Goal: Transaction & Acquisition: Purchase product/service

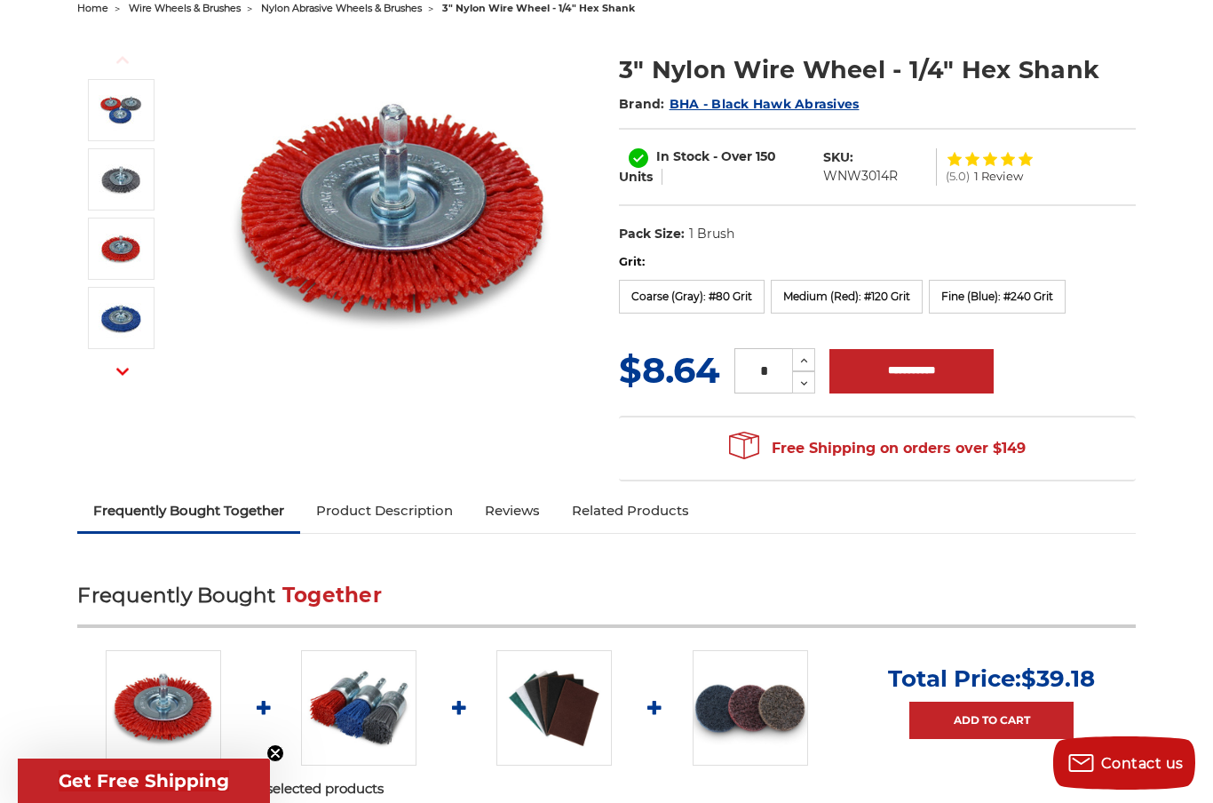
scroll to position [197, 0]
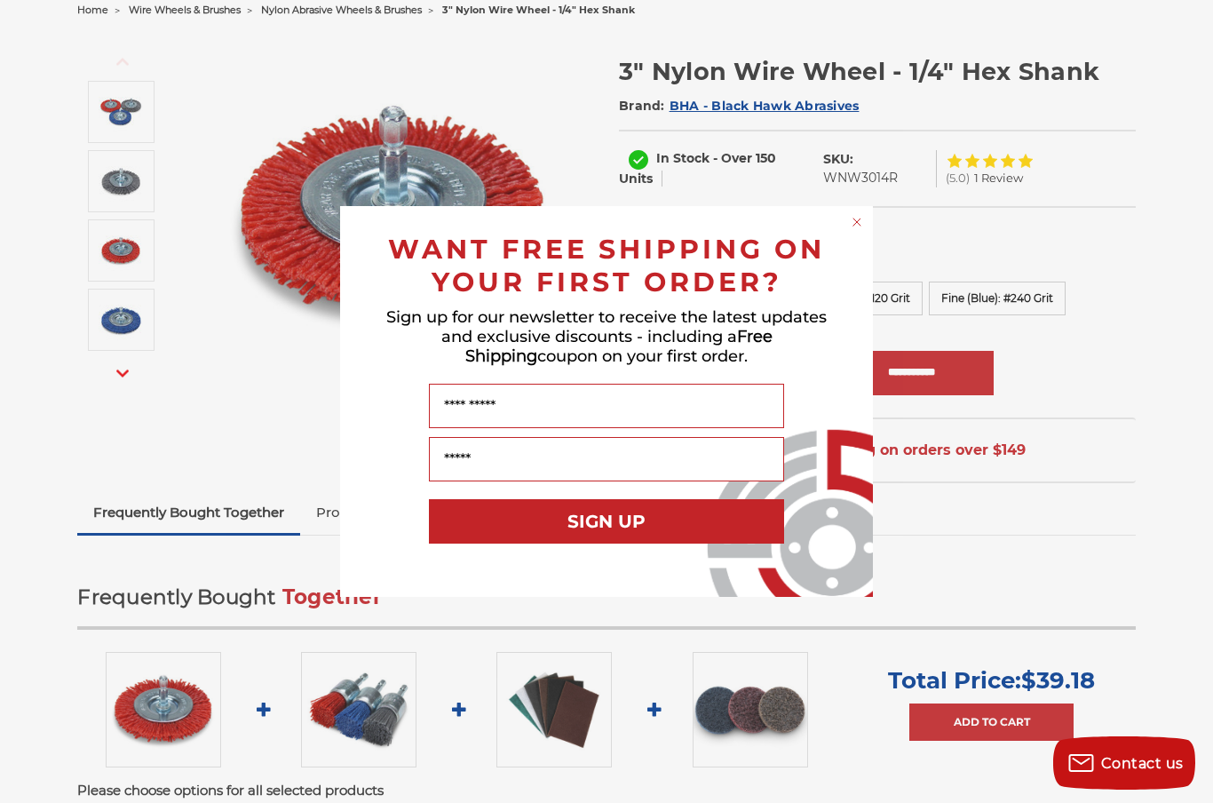
click at [131, 186] on div "Close dialog WANT FREE SHIPPING ON YOUR FIRST ORDER? Sign up for our newsletter…" at bounding box center [606, 401] width 1213 height 803
click at [859, 228] on circle "Close dialog" at bounding box center [857, 222] width 17 height 17
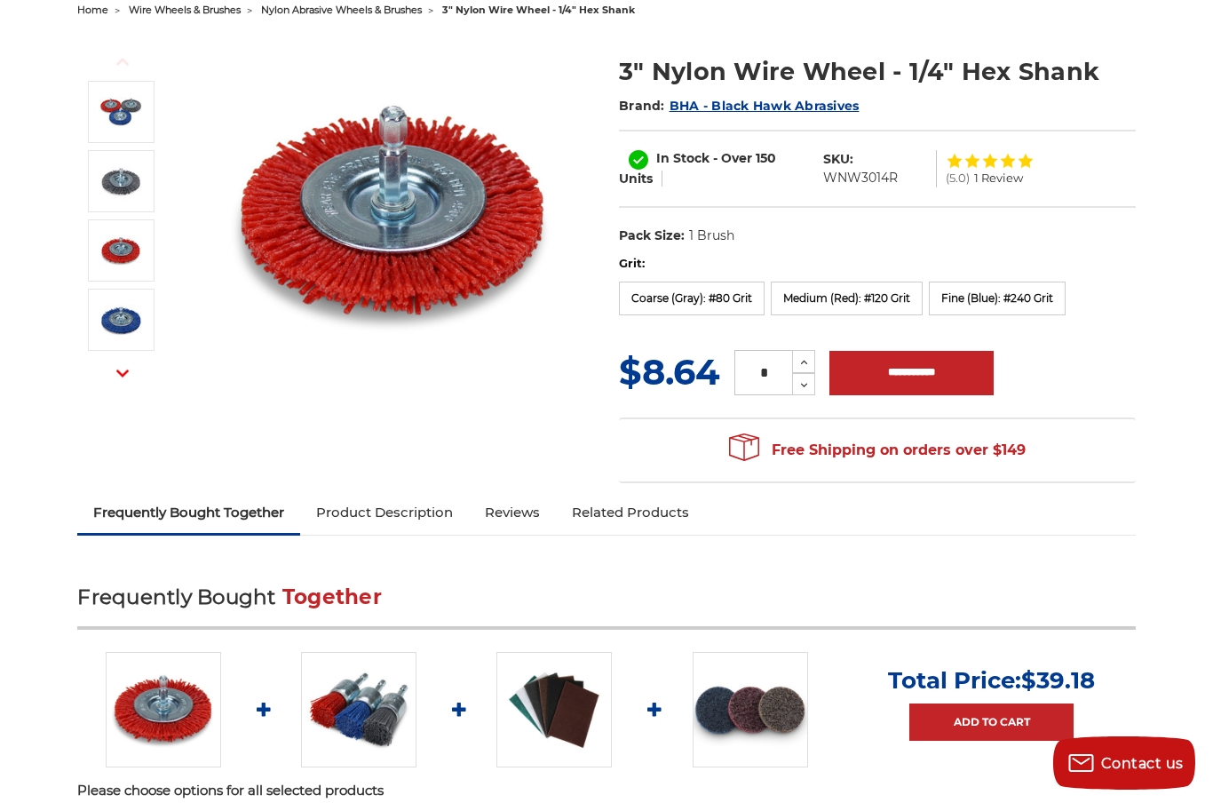
click at [138, 179] on img at bounding box center [121, 181] width 44 height 44
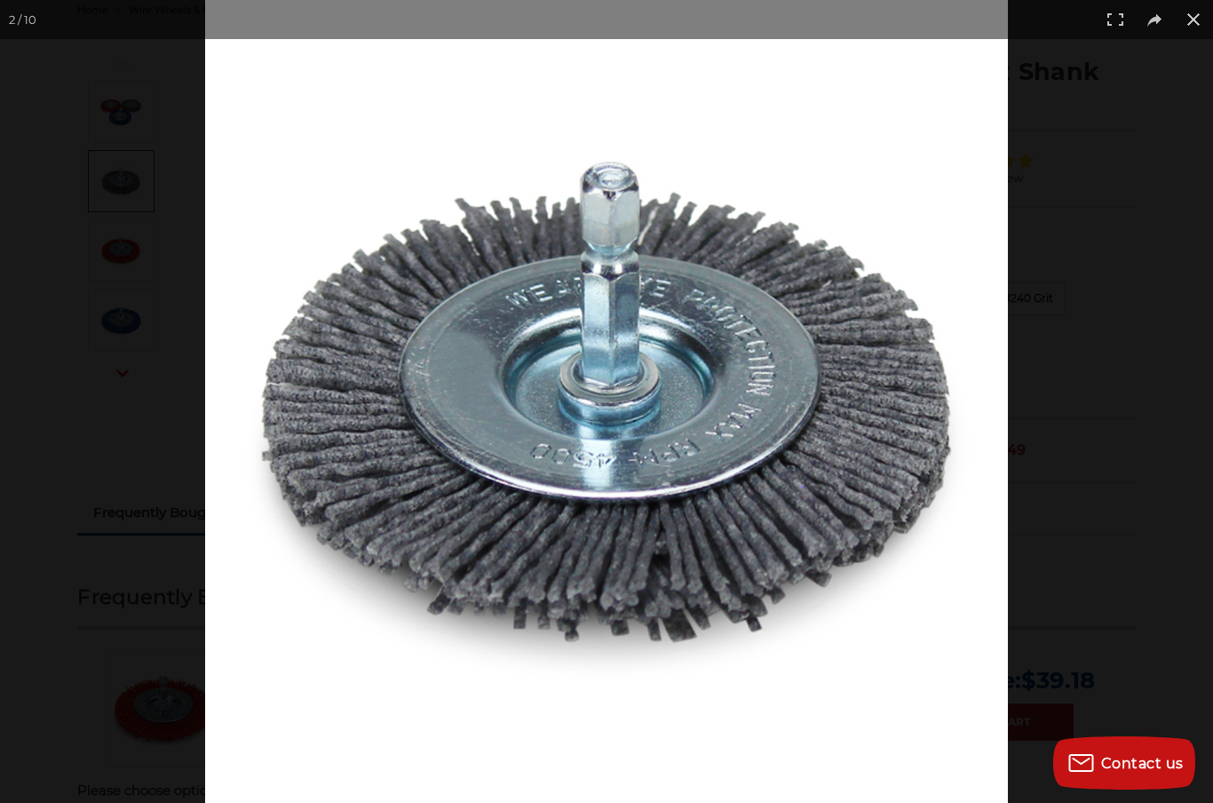
click at [1200, 28] on button at bounding box center [1193, 19] width 39 height 39
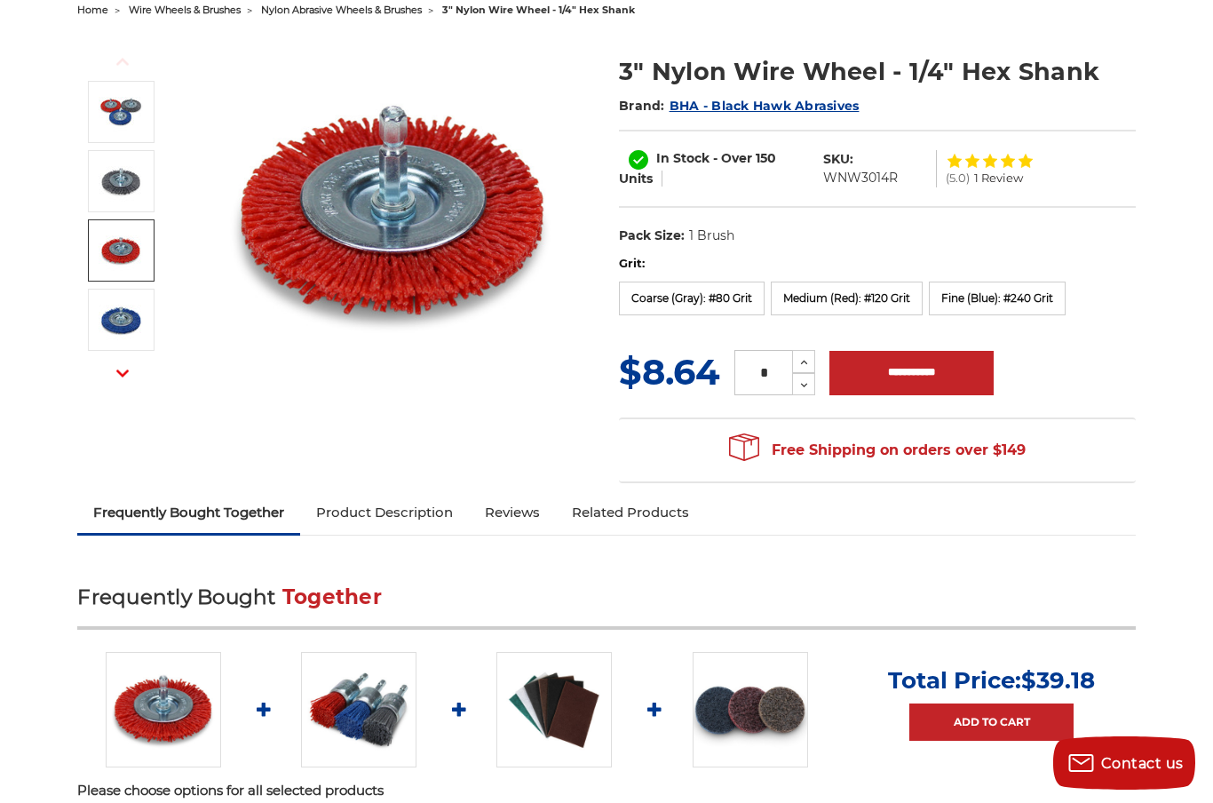
click at [133, 248] on img at bounding box center [121, 250] width 44 height 44
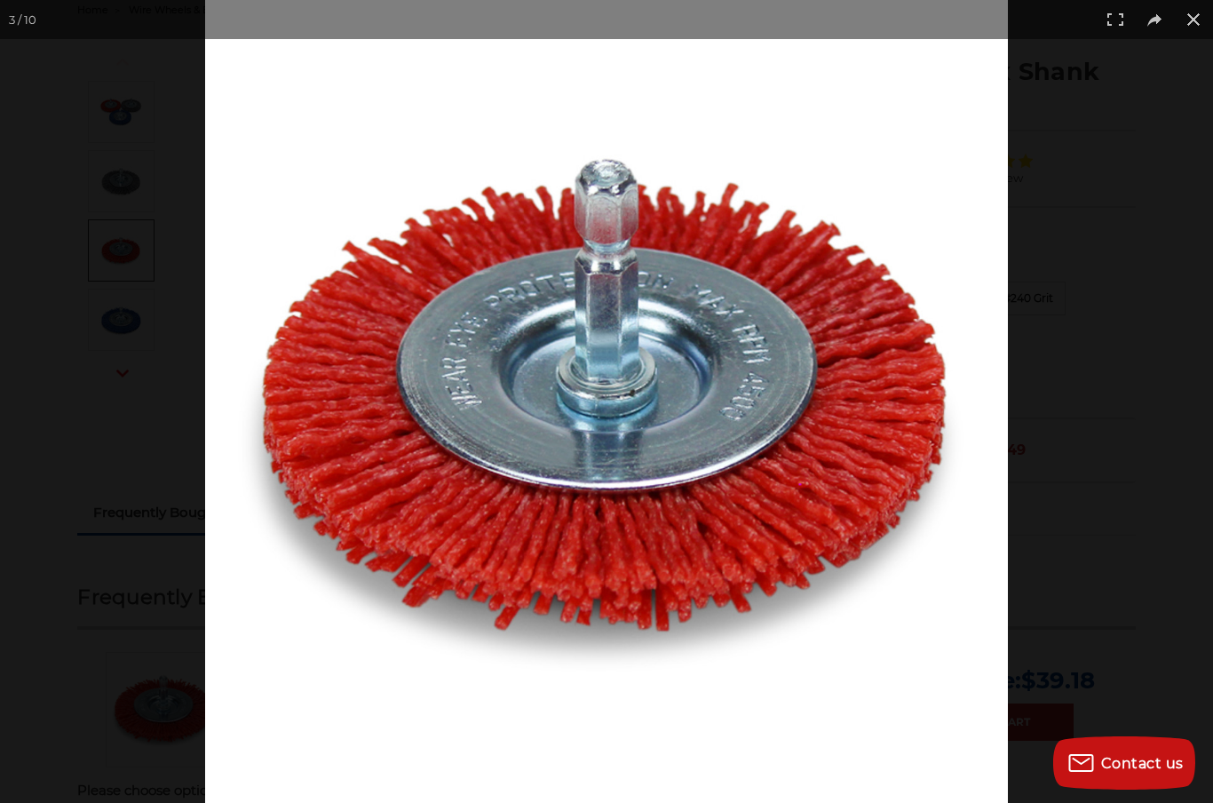
click at [1204, 20] on button at bounding box center [1193, 19] width 39 height 39
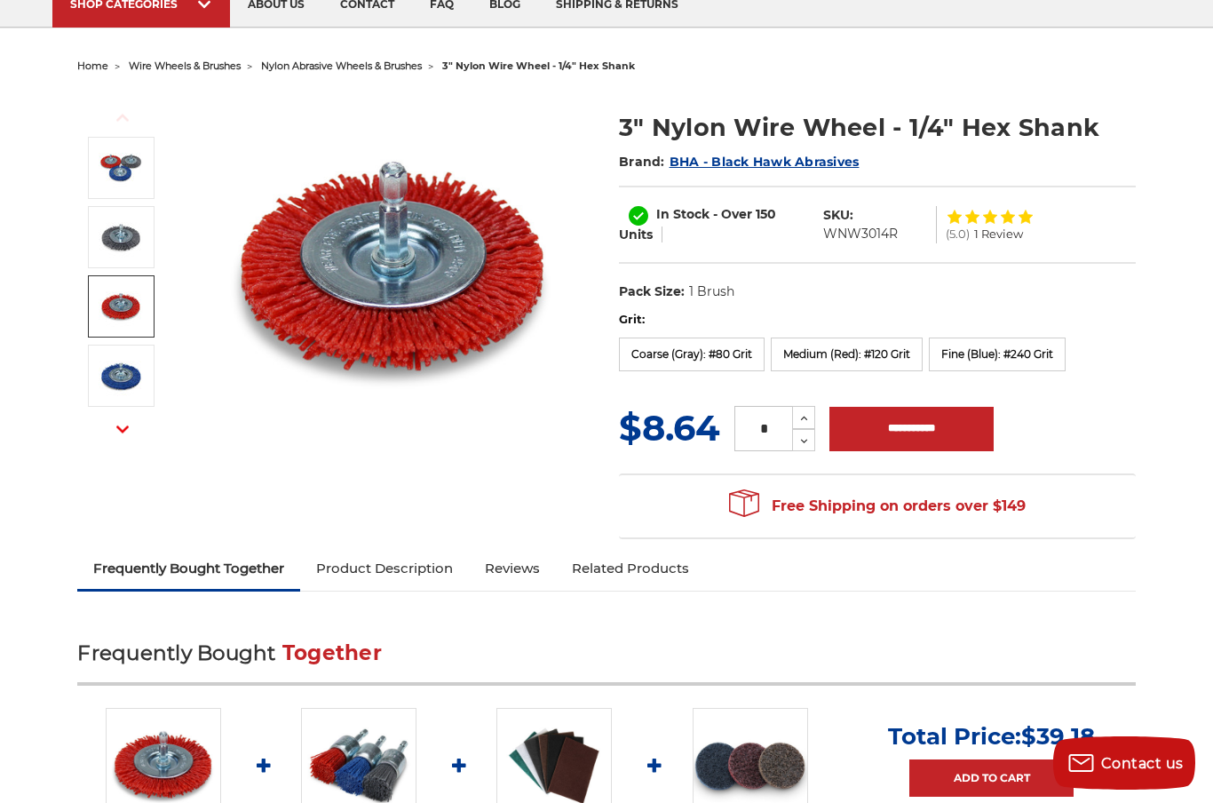
scroll to position [140, 0]
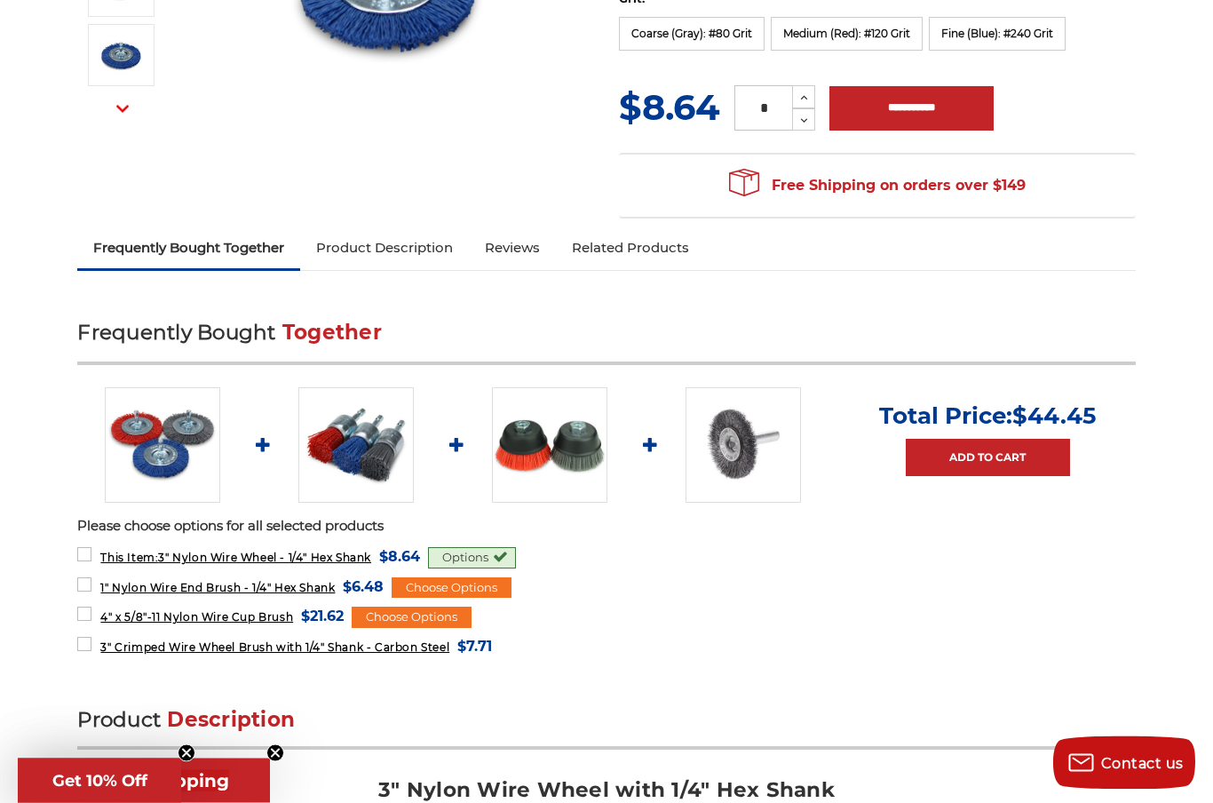
scroll to position [463, 0]
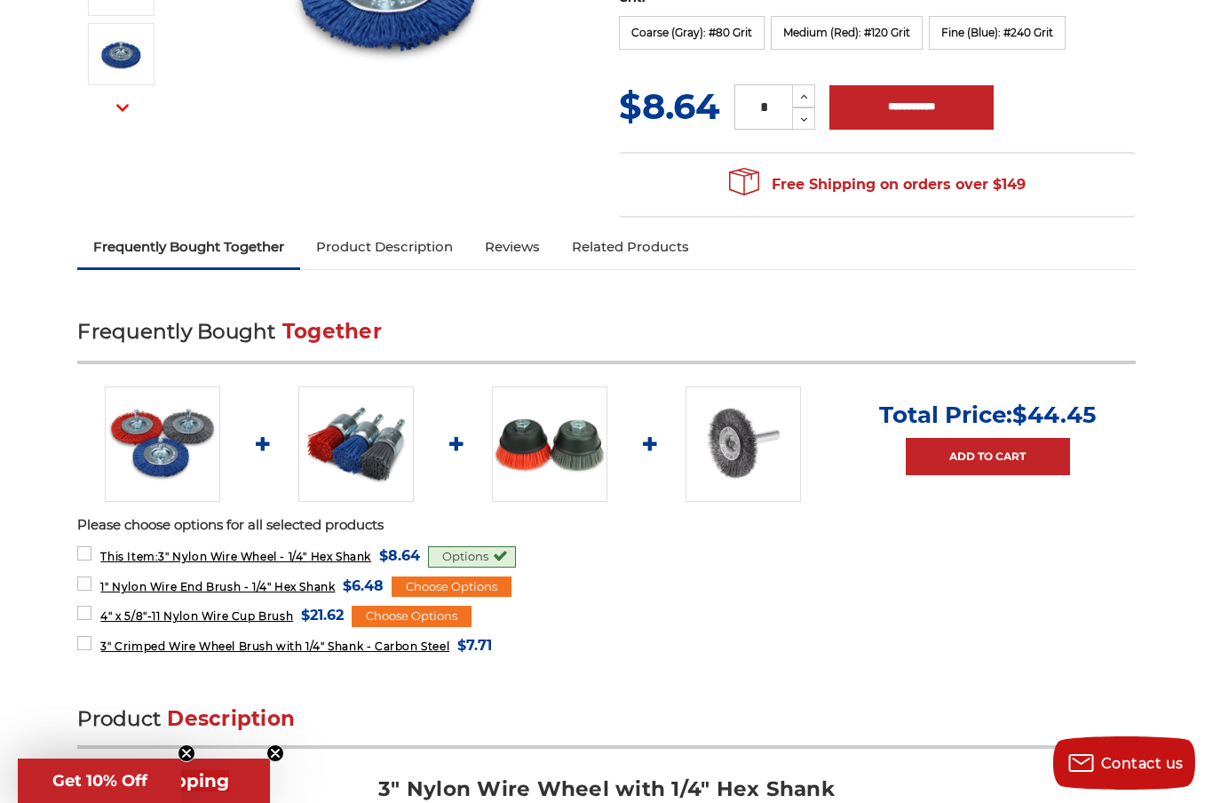
click at [440, 256] on link "Product Description" at bounding box center [384, 246] width 169 height 39
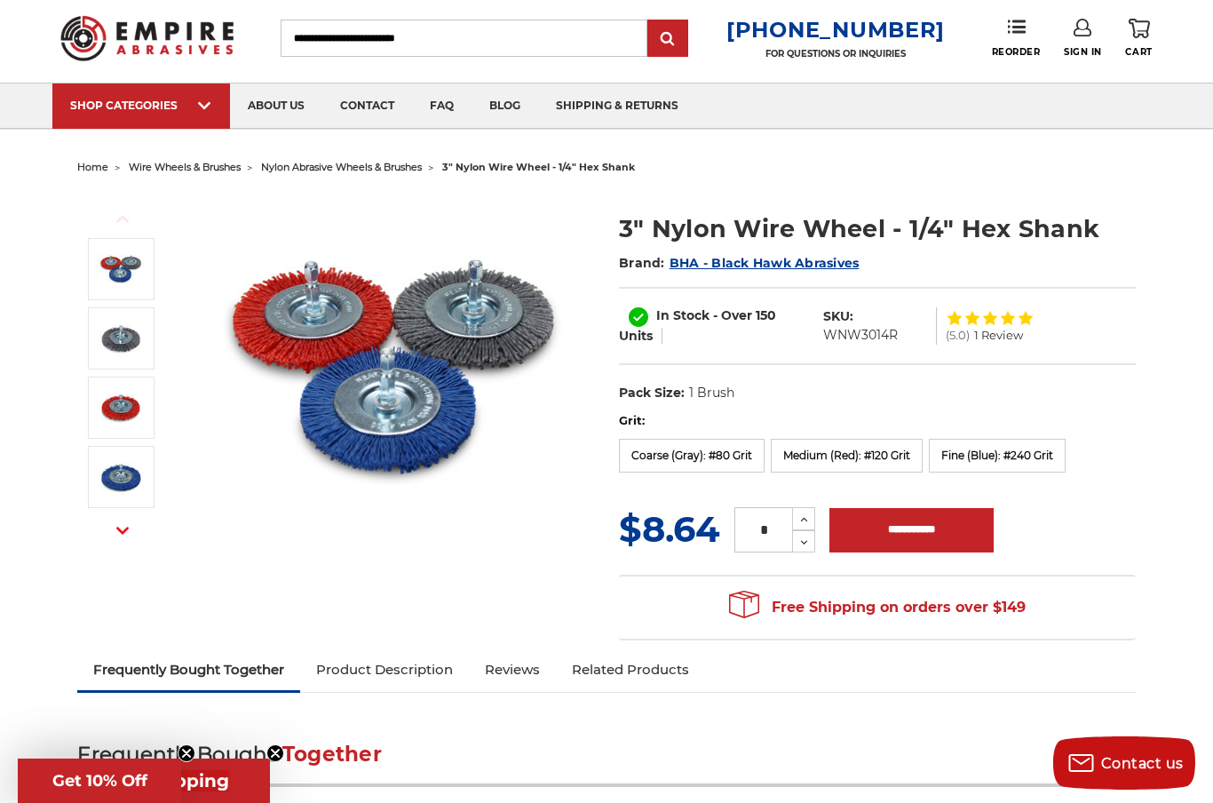
scroll to position [37, 0]
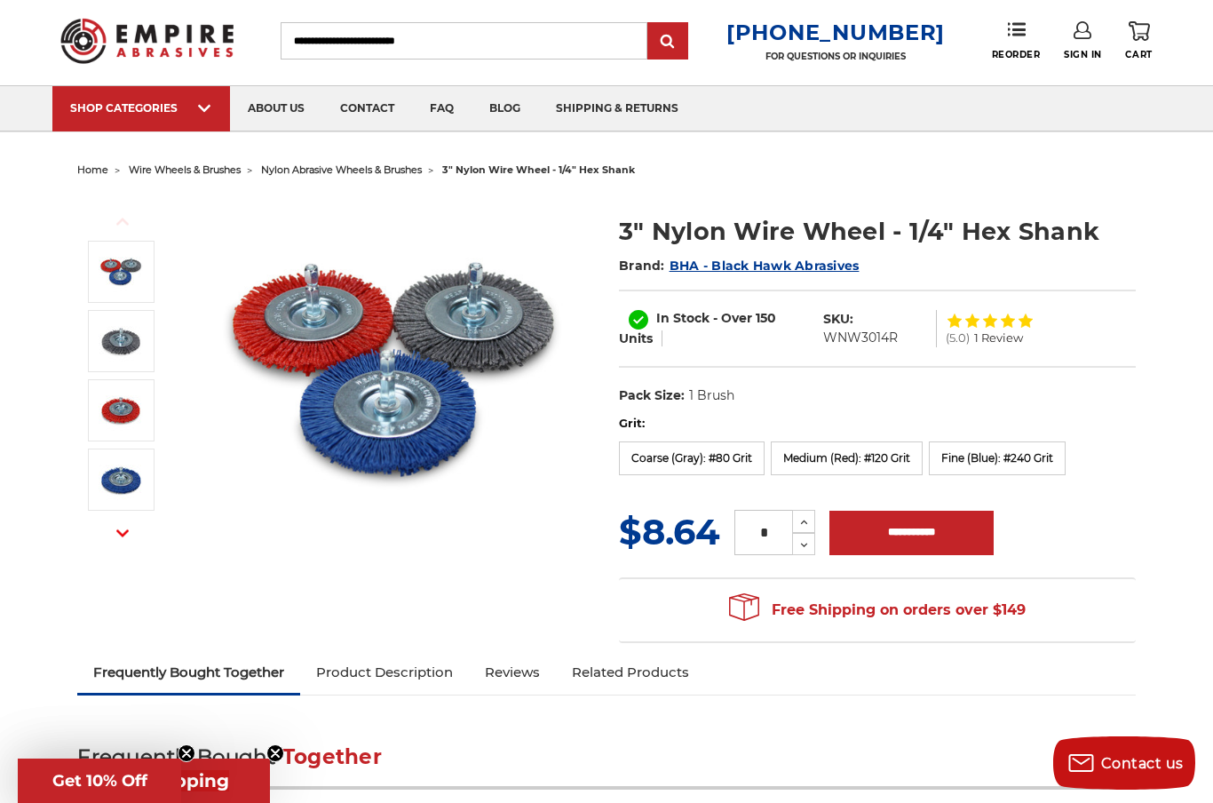
click at [722, 463] on label "Coarse (Gray): #80 Grit" at bounding box center [692, 458] width 146 height 34
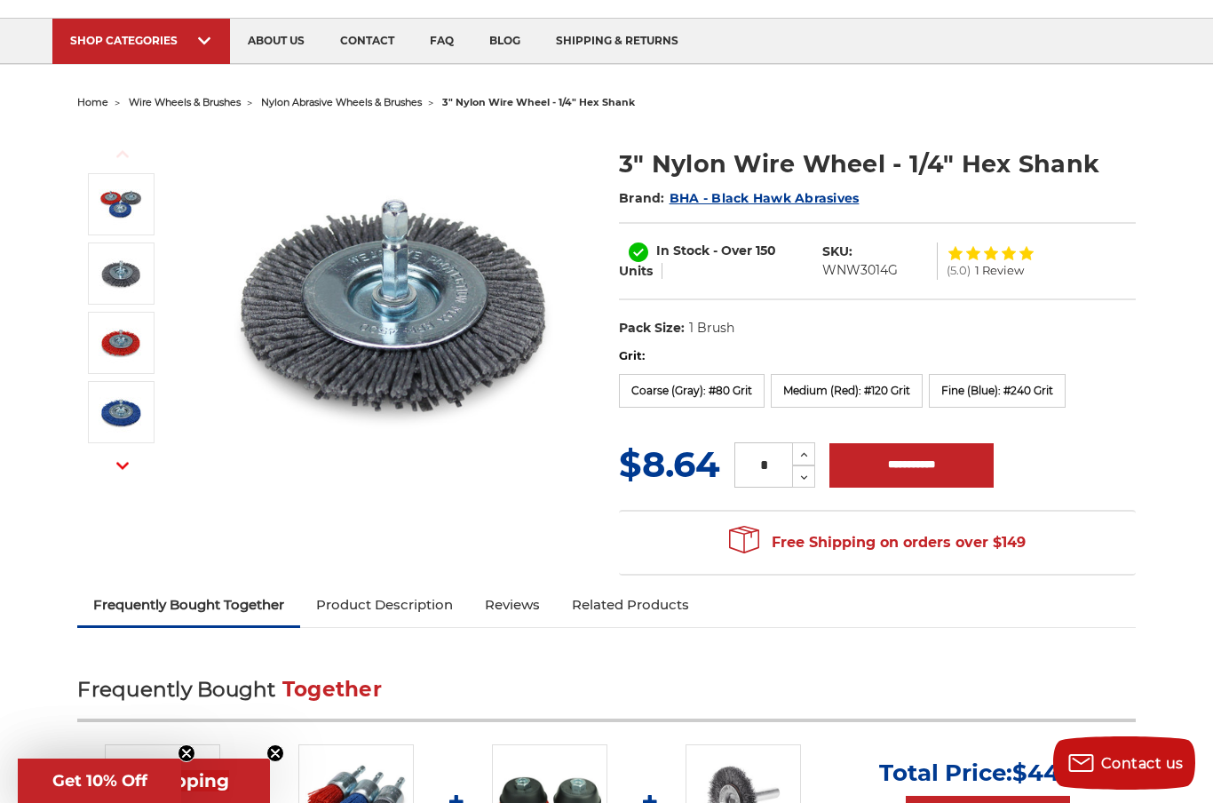
scroll to position [103, 0]
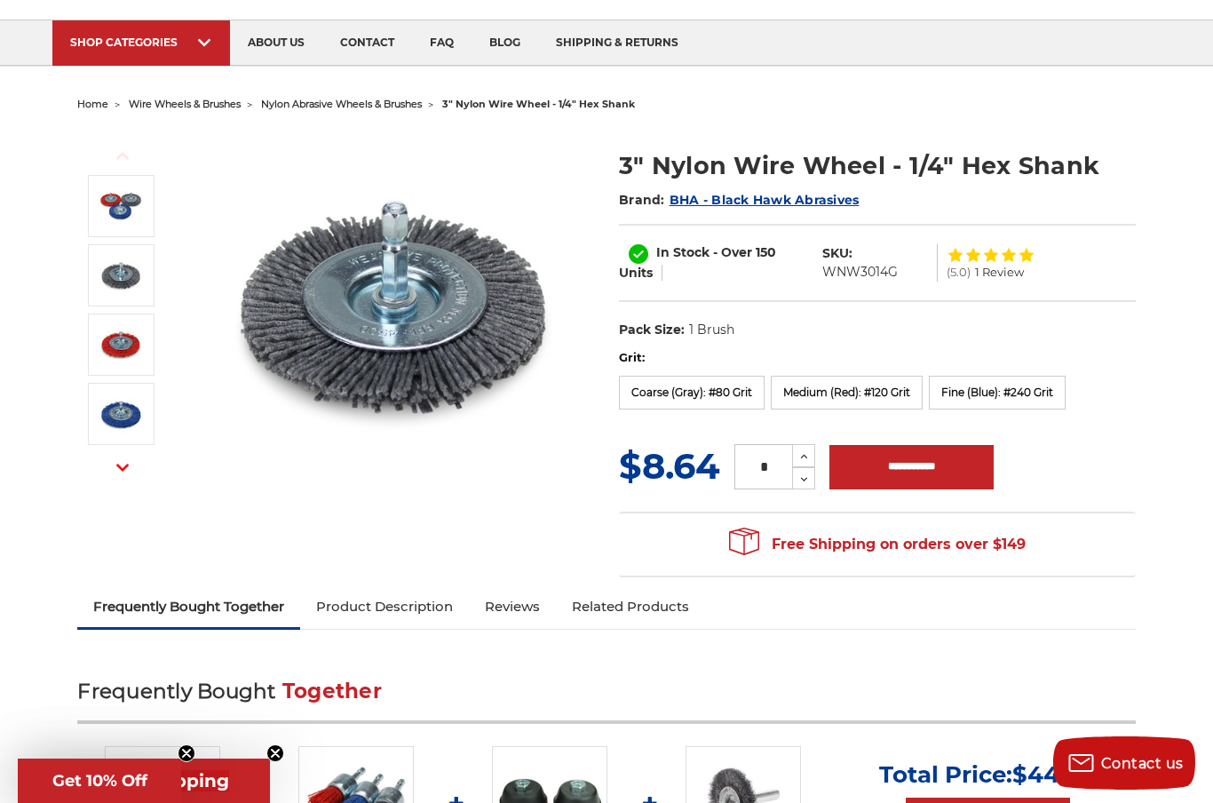
click at [898, 390] on label "Medium (Red): #120 Grit" at bounding box center [847, 393] width 152 height 34
